Goal: Information Seeking & Learning: Learn about a topic

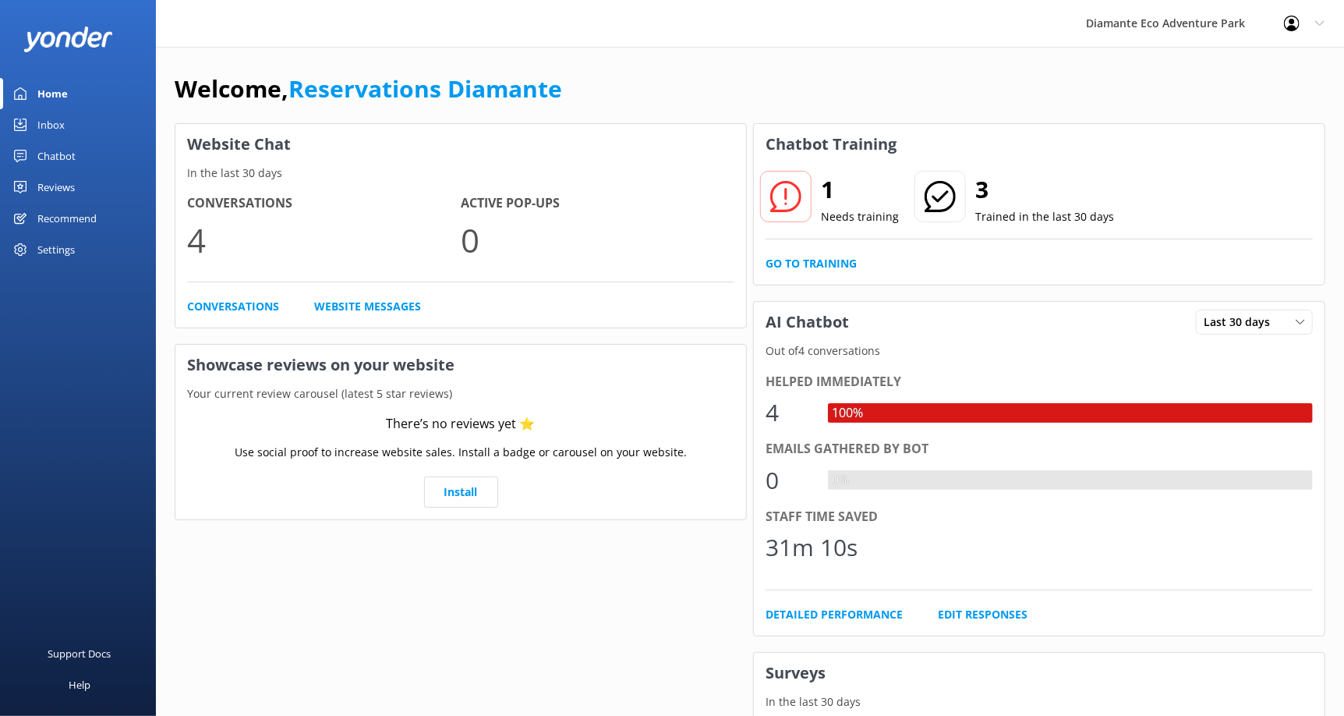
click at [1176, 90] on div "Welcome, Reservations Diamante" at bounding box center [750, 96] width 1150 height 53
click at [1256, 118] on div "Welcome, Reservations Diamante" at bounding box center [750, 96] width 1150 height 53
click at [833, 188] on h2 "1" at bounding box center [860, 189] width 78 height 37
click at [786, 197] on use at bounding box center [785, 196] width 31 height 31
click at [804, 257] on link "Go to Training" at bounding box center [810, 263] width 91 height 17
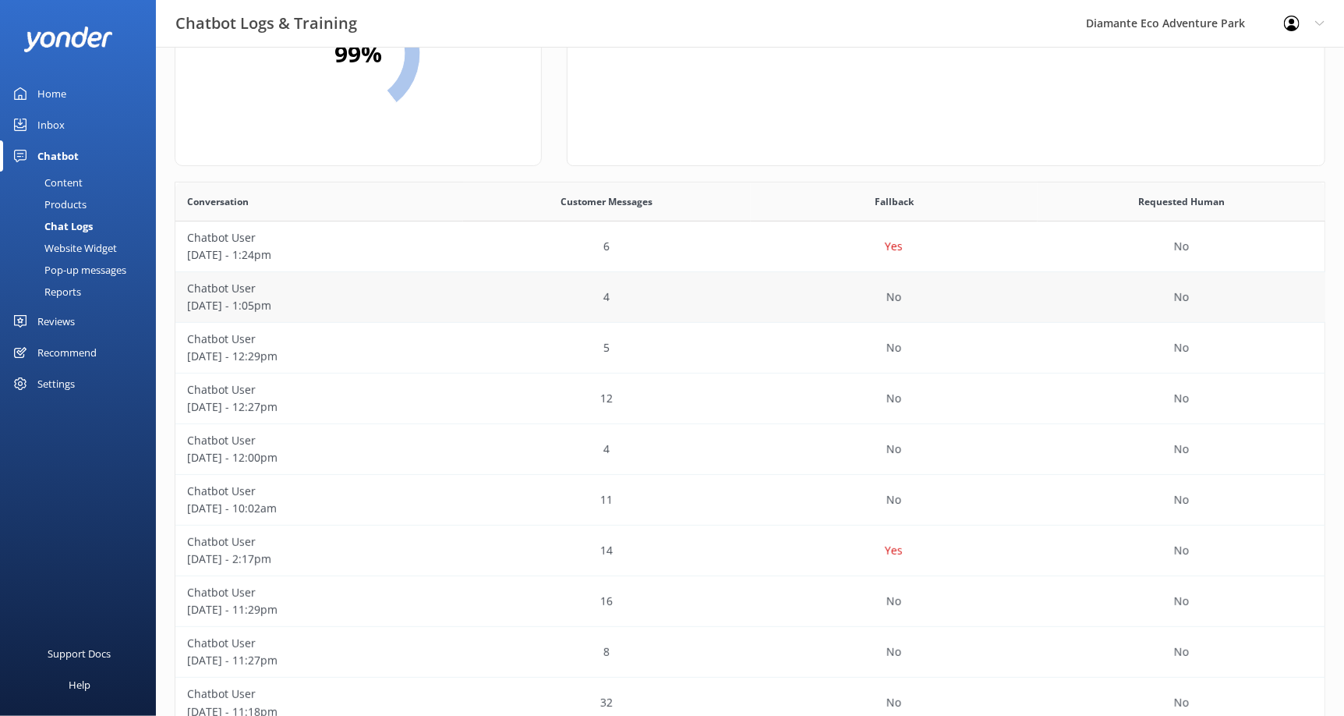
scroll to position [156, 0]
